Goal: Communication & Community: Connect with others

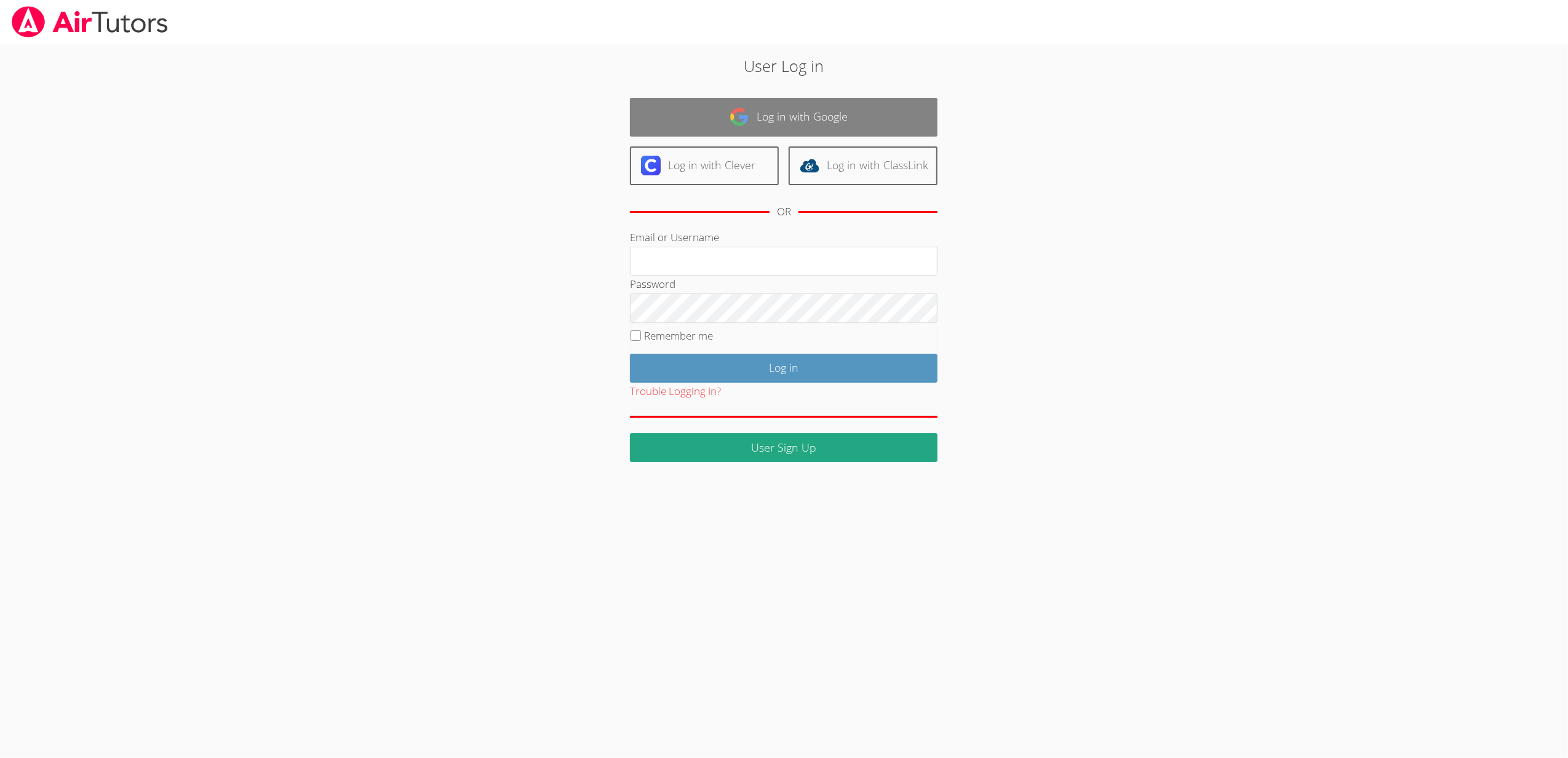
type input "sbrinkley26@gmail.com"
click at [824, 111] on link "Log in with Google" at bounding box center [784, 117] width 307 height 39
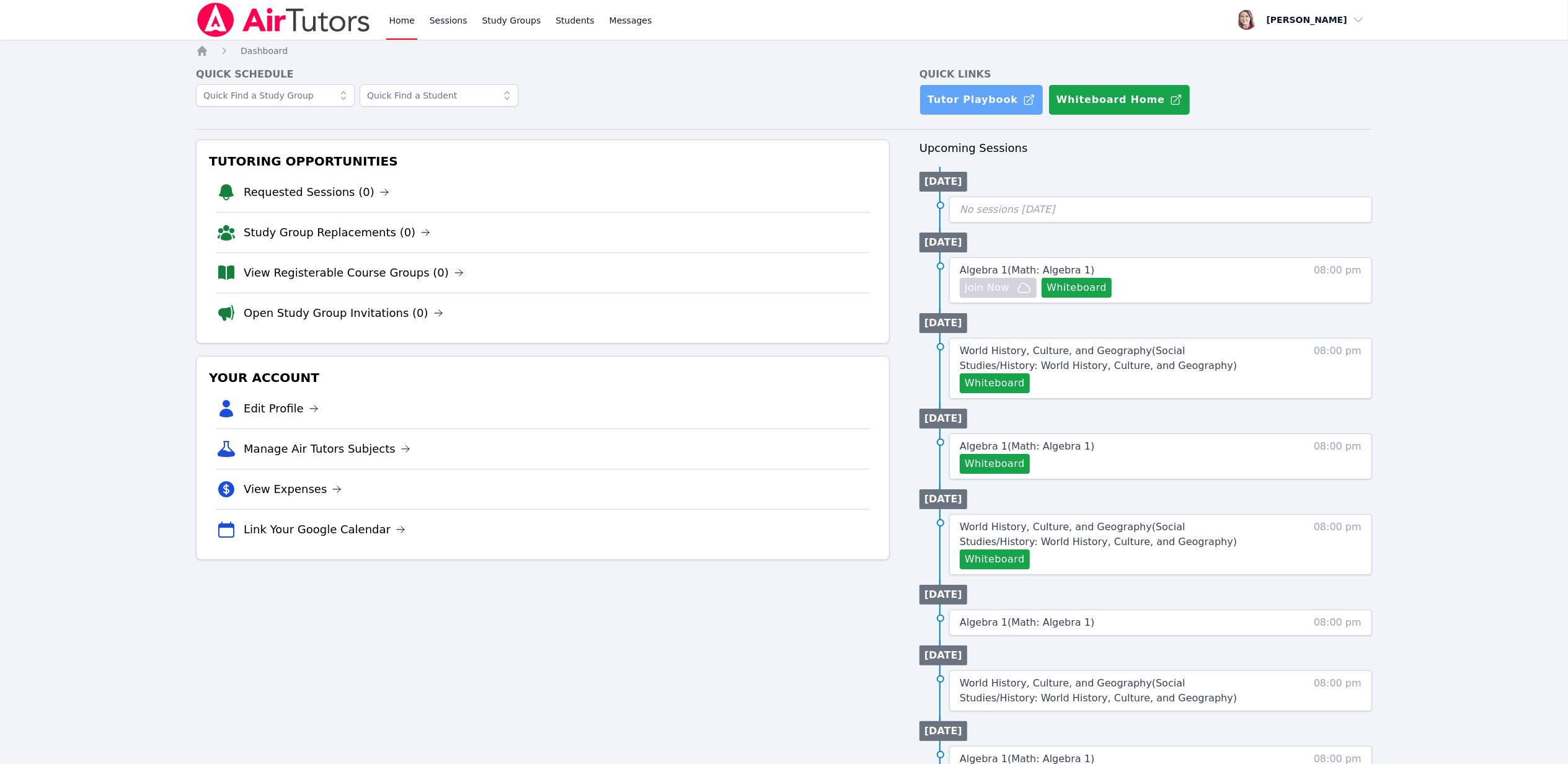
click at [976, 101] on link "Tutor Playbook" at bounding box center [982, 100] width 124 height 31
click at [623, 20] on span "Messages" at bounding box center [630, 20] width 43 height 12
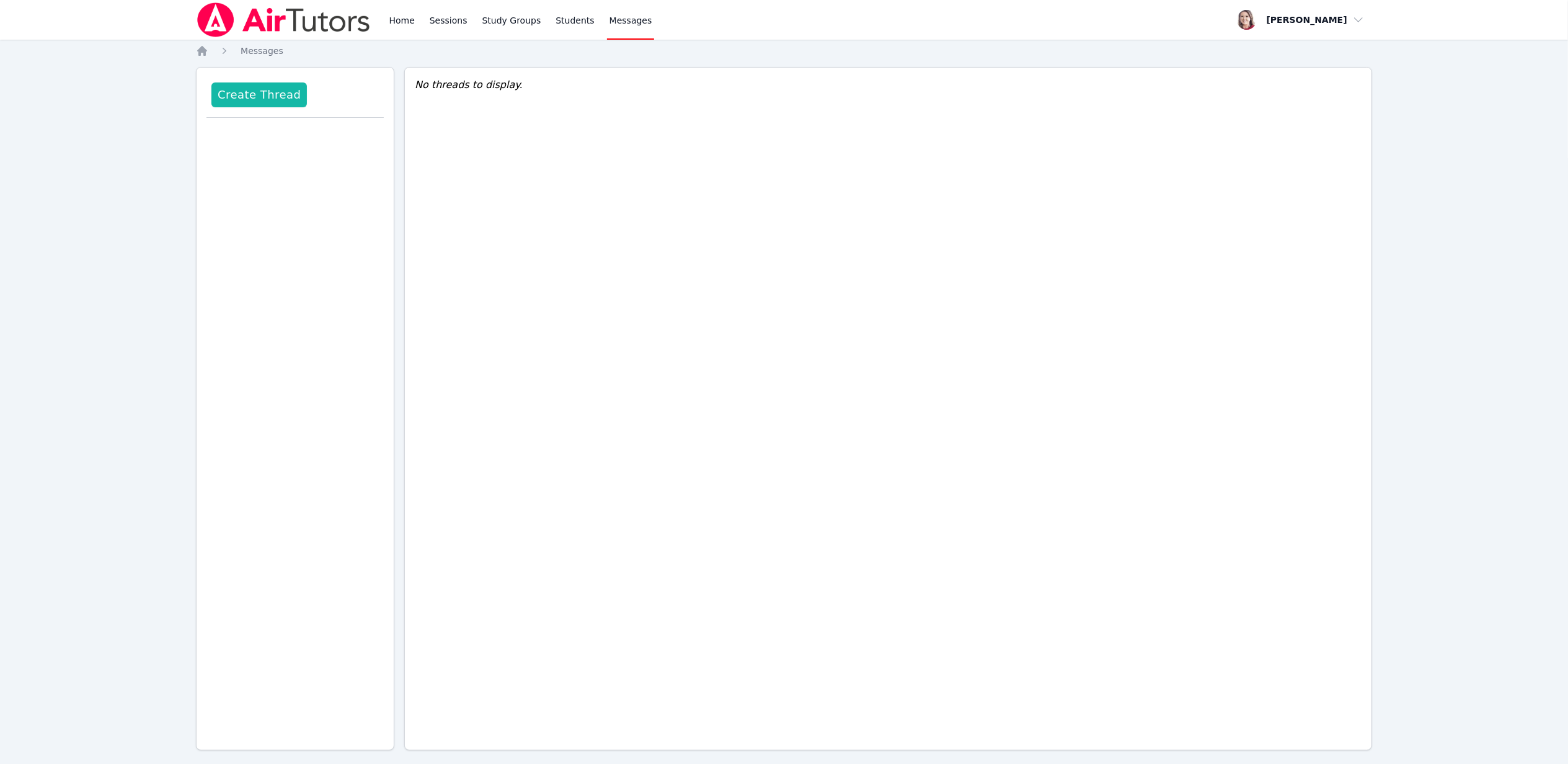
click at [256, 105] on button "Create Thread" at bounding box center [259, 94] width 95 height 25
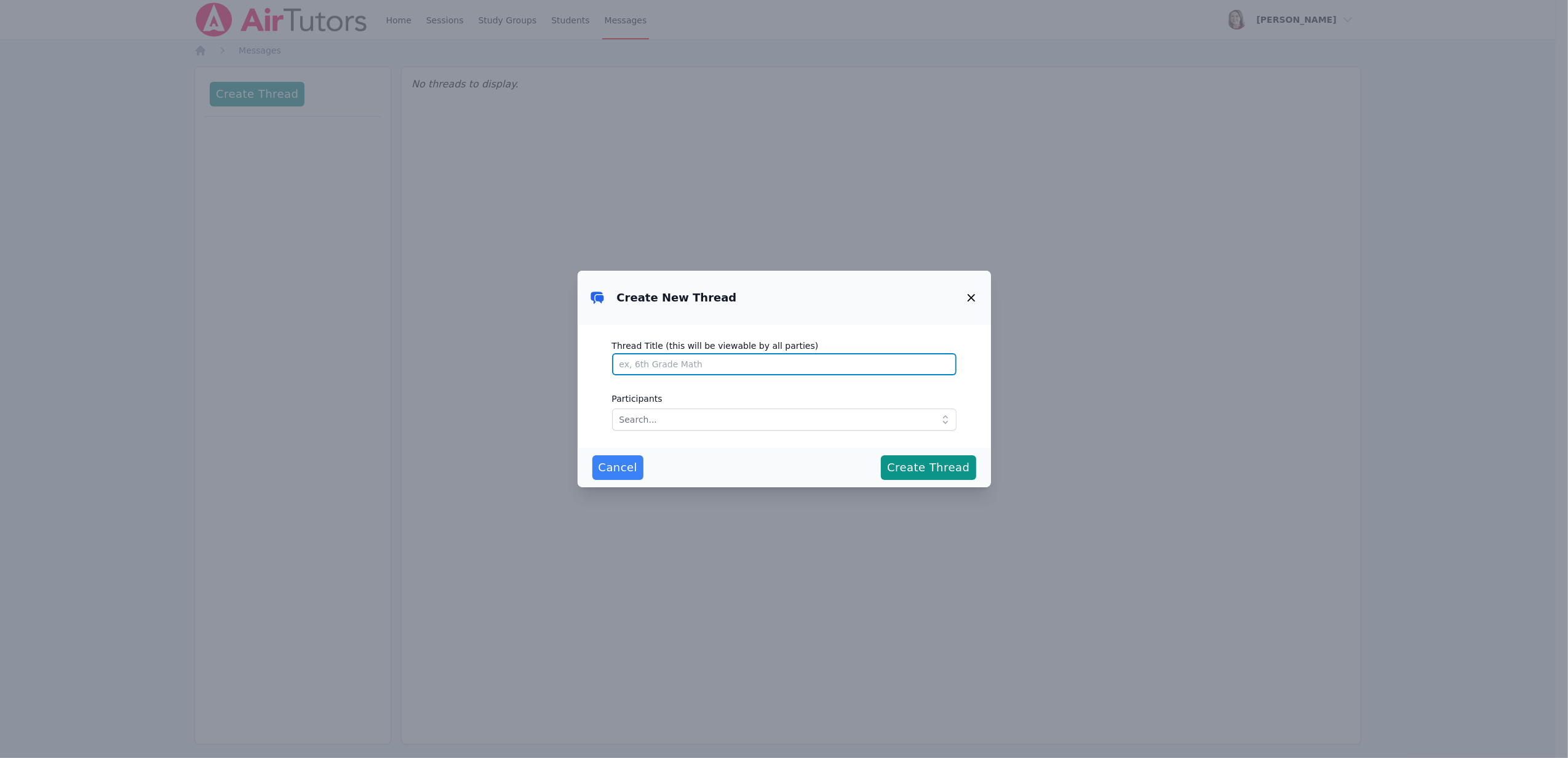
click at [680, 361] on input "Thread Title (this will be viewable by all parties)" at bounding box center [784, 364] width 344 height 22
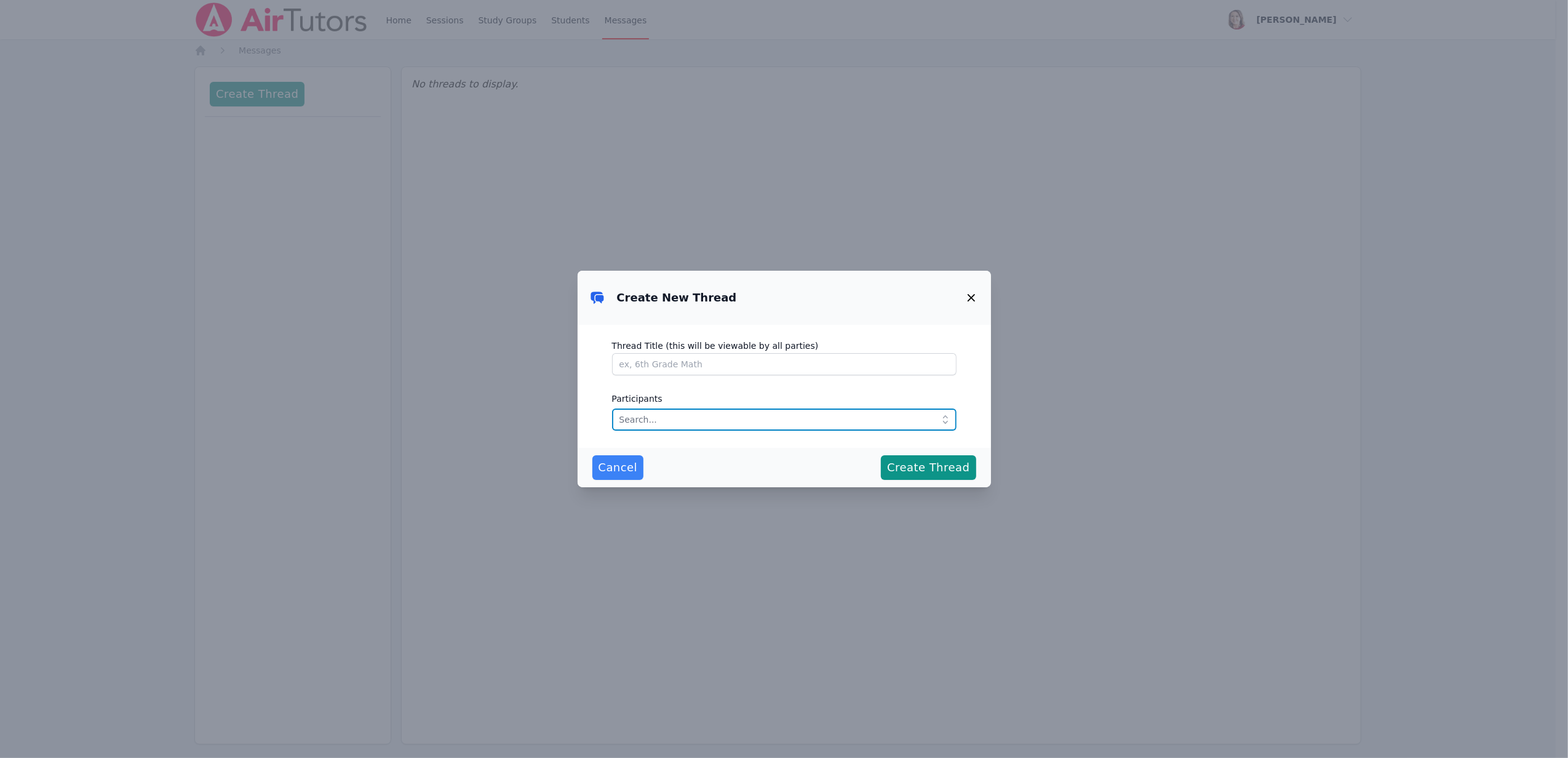
click at [704, 428] on input "text" at bounding box center [784, 420] width 344 height 22
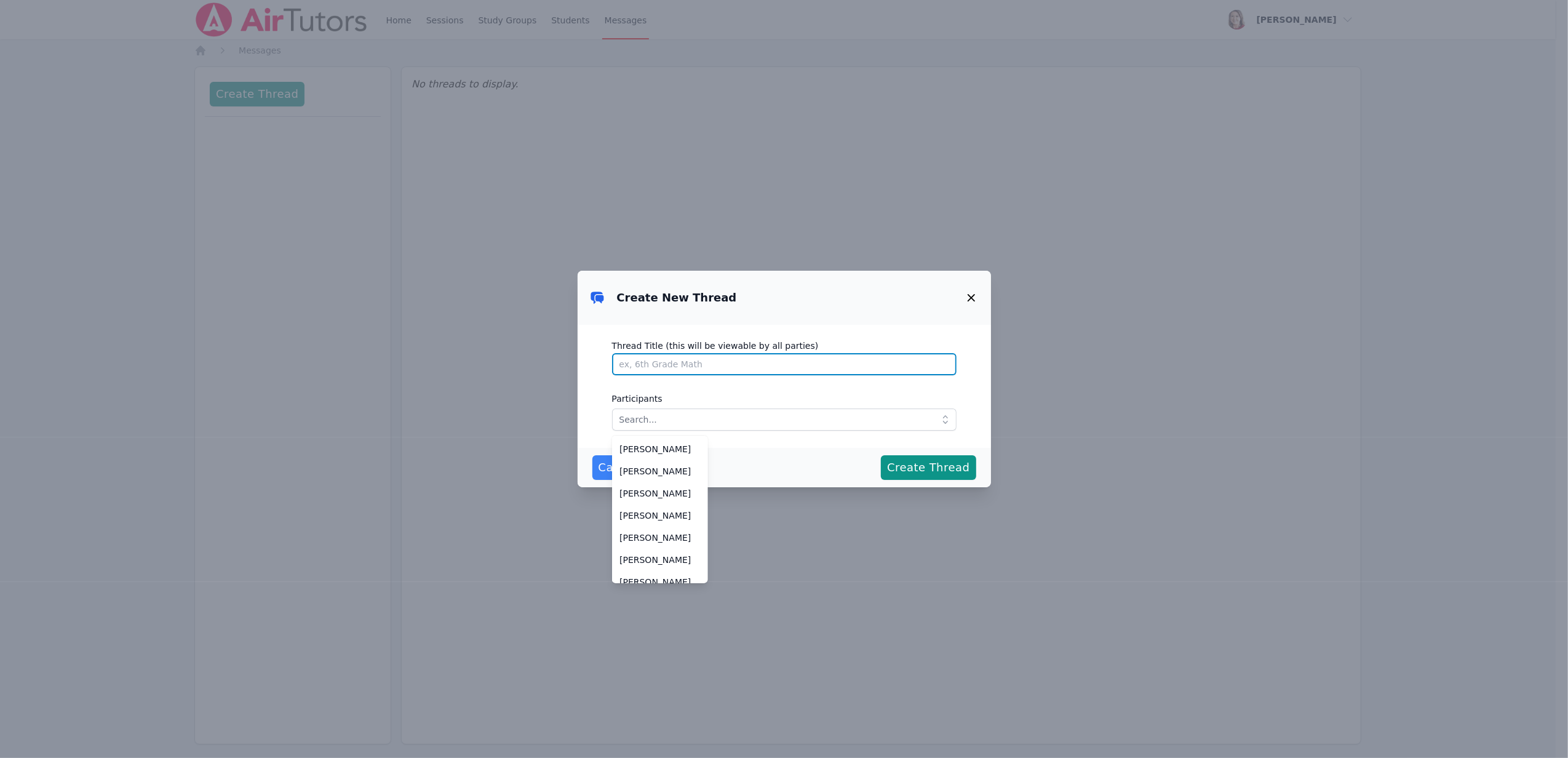
click at [778, 365] on input "Thread Title (this will be viewable by all parties)" at bounding box center [784, 364] width 344 height 22
